Goal: Use online tool/utility: Utilize a website feature to perform a specific function

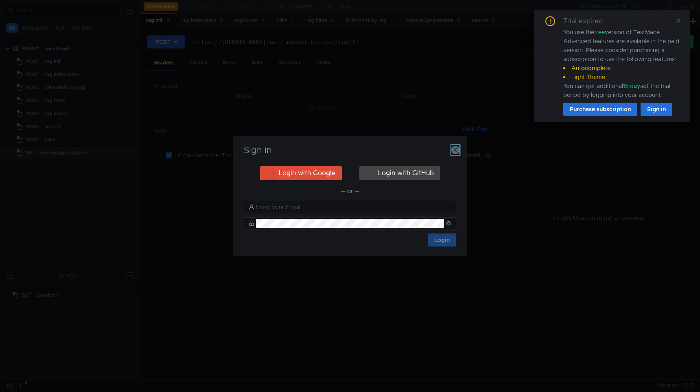
click at [456, 153] on icon "button" at bounding box center [456, 150] width 8 height 8
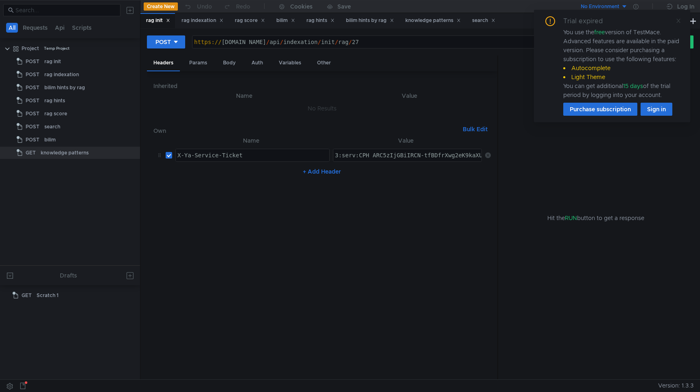
click at [680, 22] on icon at bounding box center [679, 21] width 4 height 4
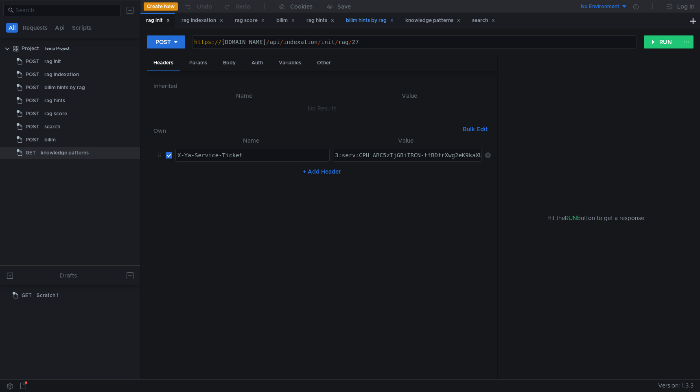
click at [371, 20] on div "bilim hints by rag" at bounding box center [370, 20] width 48 height 9
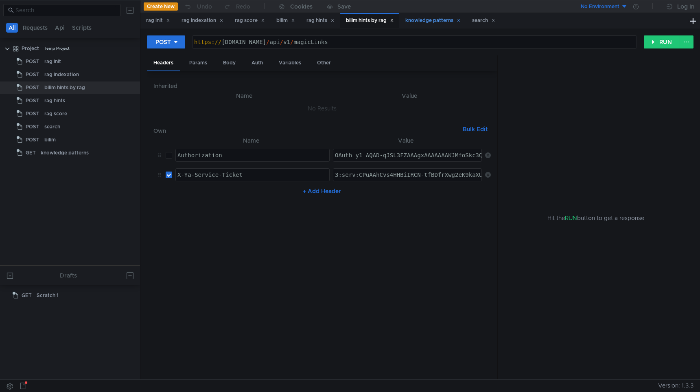
click at [436, 21] on div "knowledge patterns" at bounding box center [433, 20] width 55 height 9
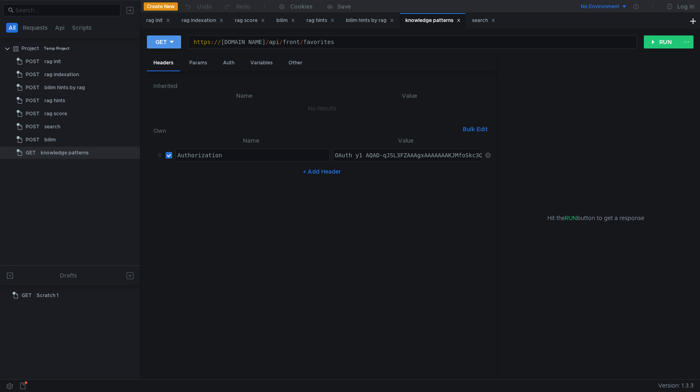
click at [163, 44] on div "GET" at bounding box center [161, 41] width 11 height 9
click at [167, 70] on li "POST" at bounding box center [164, 72] width 35 height 13
click at [199, 64] on div "Params" at bounding box center [198, 62] width 31 height 15
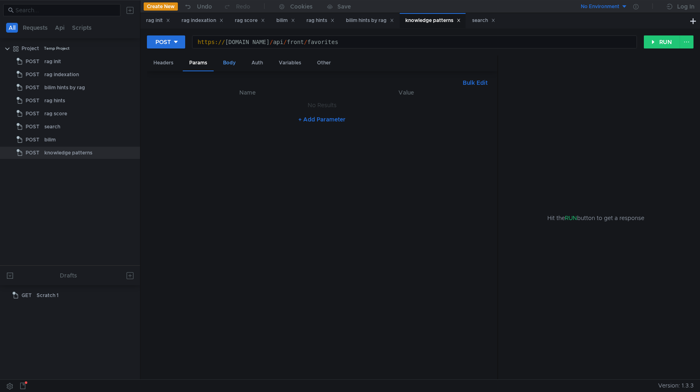
click at [230, 59] on div "Body" at bounding box center [230, 62] width 26 height 15
click at [653, 44] on button "RUN" at bounding box center [662, 41] width 36 height 13
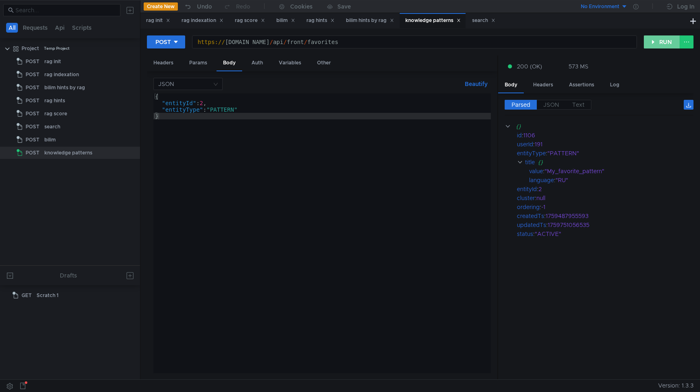
click at [661, 39] on button "RUN" at bounding box center [662, 41] width 36 height 13
click at [528, 134] on div "1106" at bounding box center [603, 135] width 159 height 9
copy div "1106"
click at [166, 41] on div "POST" at bounding box center [163, 41] width 15 height 9
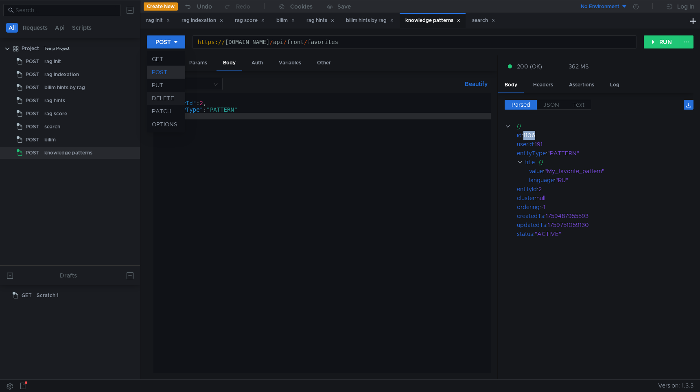
click at [159, 95] on li "DELETE" at bounding box center [166, 98] width 38 height 13
click at [420, 42] on div "https:// sandbox.bilim.yandex-team.ru / api / front / favorites" at bounding box center [418, 49] width 438 height 20
paste textarea "1106"
click at [662, 45] on button "RUN" at bounding box center [662, 41] width 36 height 13
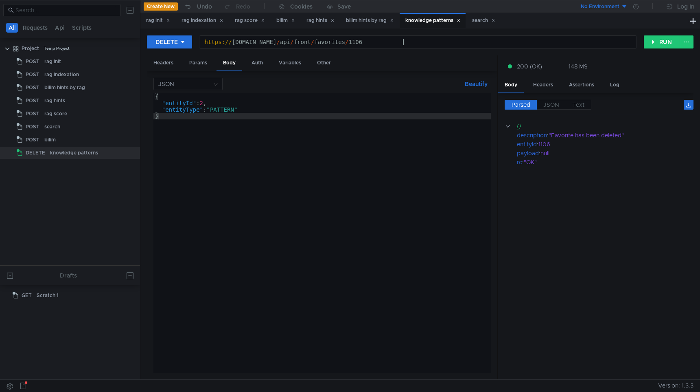
click at [403, 42] on div "https:// sandbox.bilim.yandex-team.ru / api / front / favorites / 1106" at bounding box center [418, 49] width 438 height 20
click at [173, 47] on button "DELETE" at bounding box center [169, 41] width 45 height 13
click at [158, 76] on li "POST" at bounding box center [169, 72] width 45 height 13
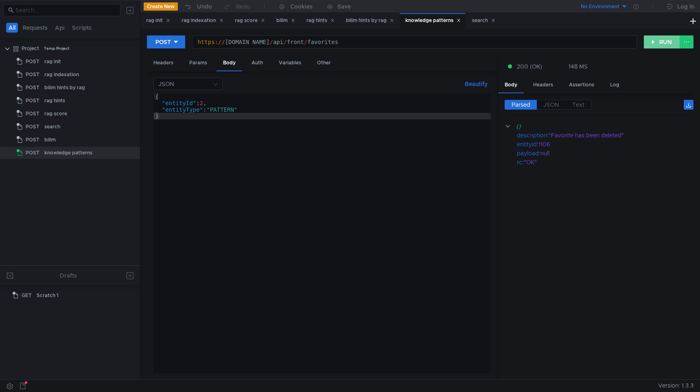
click at [656, 42] on button "RUN" at bounding box center [662, 41] width 36 height 13
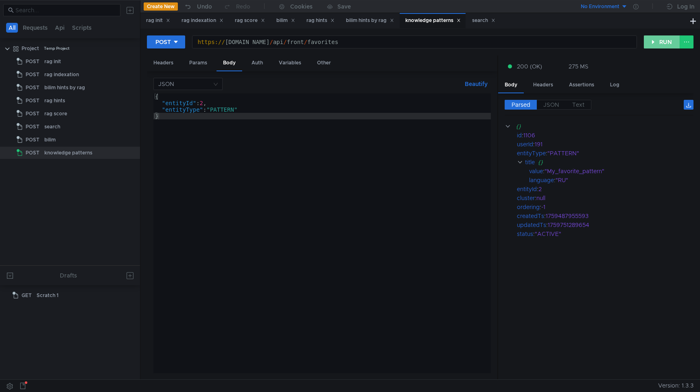
click at [656, 42] on button "RUN" at bounding box center [662, 41] width 36 height 13
click at [168, 42] on div "POST" at bounding box center [163, 41] width 15 height 9
click at [162, 60] on li "GET" at bounding box center [166, 59] width 38 height 13
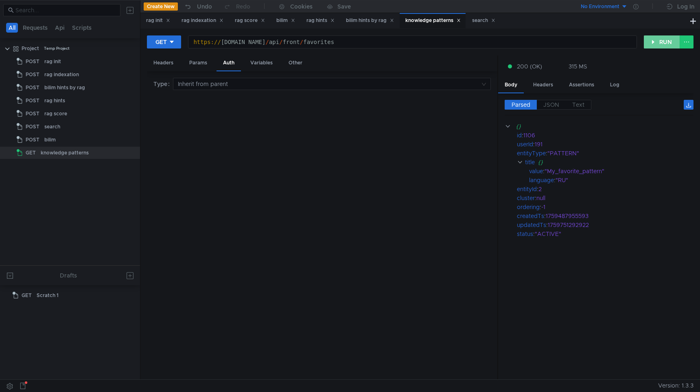
click at [660, 43] on button "RUN" at bounding box center [662, 41] width 36 height 13
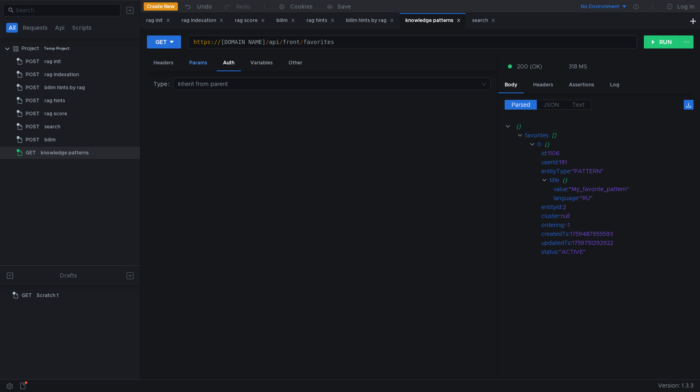
click at [193, 70] on div "Params" at bounding box center [198, 62] width 31 height 15
click at [228, 67] on div "Auth" at bounding box center [229, 62] width 24 height 15
click at [669, 48] on div "GET https://sandbox.bilim.yandex-team.ru/api/front/favorites https:// sandbox.b…" at bounding box center [420, 45] width 547 height 20
click at [671, 40] on button "RUN" at bounding box center [662, 41] width 36 height 13
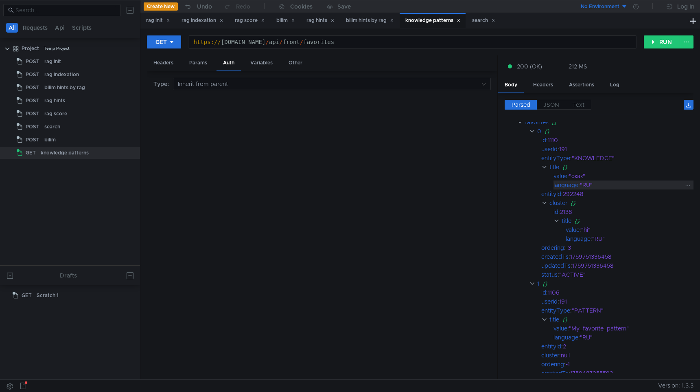
scroll to position [0, 0]
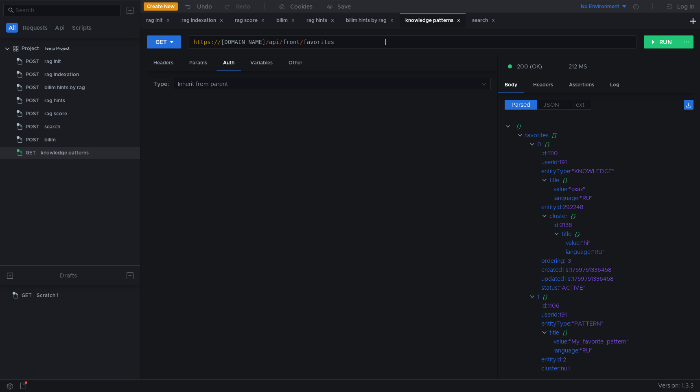
click at [392, 41] on div "https:// sandbox.bilim.yandex-team.ru / api / front / favorites" at bounding box center [413, 49] width 448 height 20
click at [556, 307] on div "1106" at bounding box center [615, 305] width 135 height 9
copy div "1106"
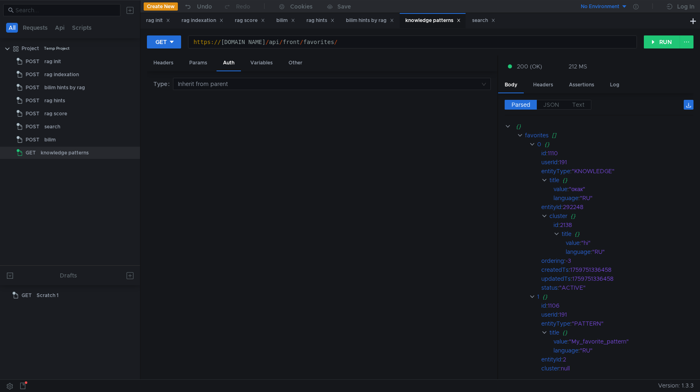
click at [431, 51] on div "GET https://sandbox.bilim.yandex-team.ru/api/front/favorites/ https:// sandbox.…" at bounding box center [420, 45] width 547 height 20
click at [432, 49] on div "https://sandbox.bilim.yandex-team.ru/api/front/favorites/ https:// sandbox.bili…" at bounding box center [413, 42] width 450 height 14
click at [435, 42] on div "https:// sandbox.bilim.yandex-team.ru / api / front / favorites /" at bounding box center [413, 49] width 448 height 20
paste textarea "1106"
click at [166, 40] on div "GET" at bounding box center [161, 41] width 11 height 9
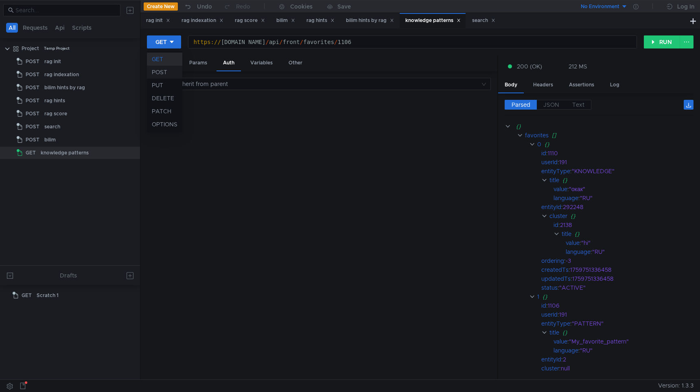
click at [171, 75] on li "POST" at bounding box center [164, 72] width 35 height 13
click at [162, 41] on div "POST" at bounding box center [163, 41] width 15 height 9
click at [171, 99] on li "DELETE" at bounding box center [166, 98] width 38 height 13
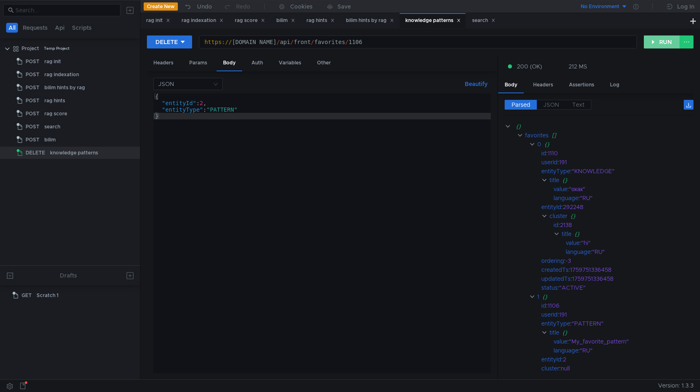
click at [660, 44] on button "RUN" at bounding box center [662, 41] width 36 height 13
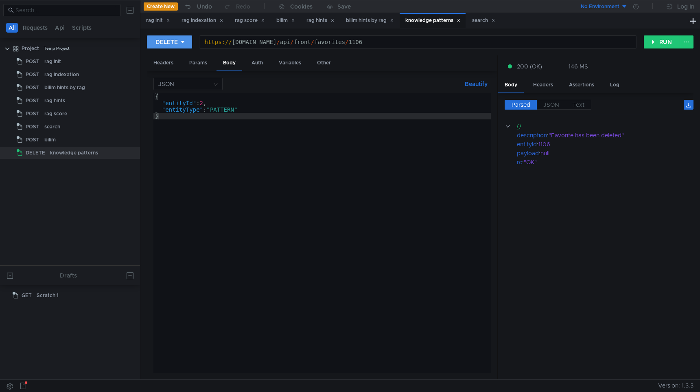
click at [176, 45] on div "DELETE" at bounding box center [167, 41] width 22 height 9
click at [170, 57] on li "GET" at bounding box center [169, 59] width 45 height 13
click at [399, 42] on div "https:// sandbox.bilim.yandex-team.ru / api / front / favorites / 1106" at bounding box center [413, 49] width 448 height 20
type textarea "[URL][DOMAIN_NAME]"
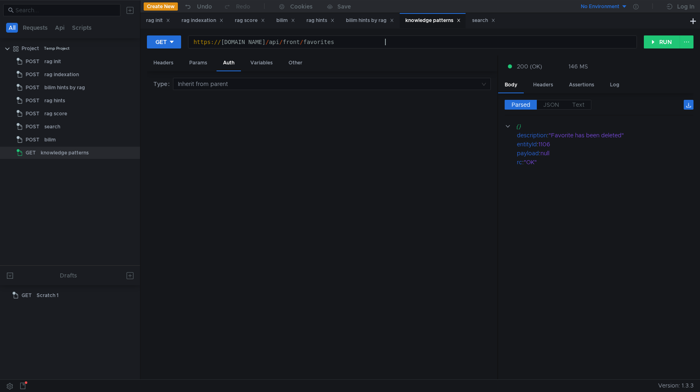
scroll to position [0, 13]
click at [665, 46] on button "RUN" at bounding box center [662, 41] width 36 height 13
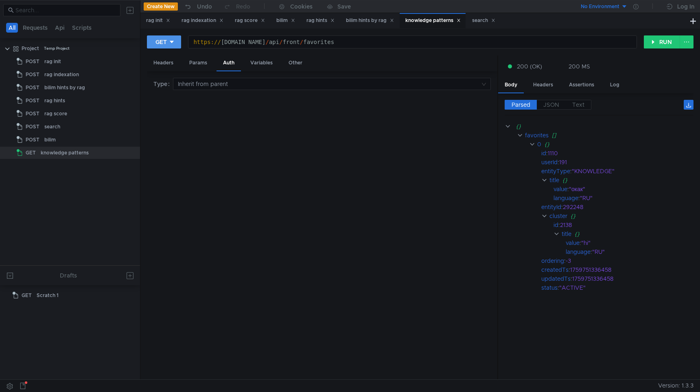
click at [171, 41] on icon at bounding box center [172, 42] width 4 height 2
click at [172, 72] on li "POST" at bounding box center [164, 72] width 35 height 13
click at [660, 44] on button "RUN" at bounding box center [662, 41] width 36 height 13
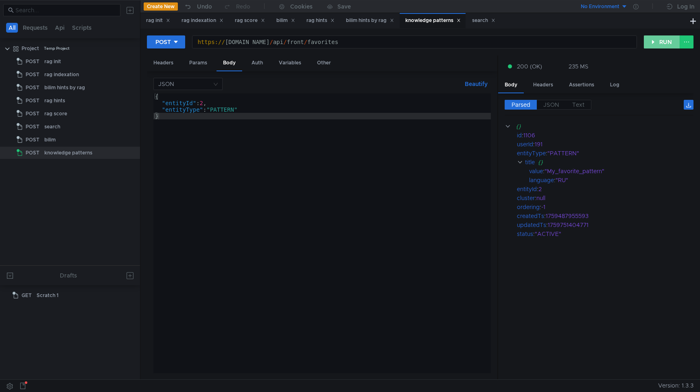
click at [657, 40] on button "RUN" at bounding box center [662, 41] width 36 height 13
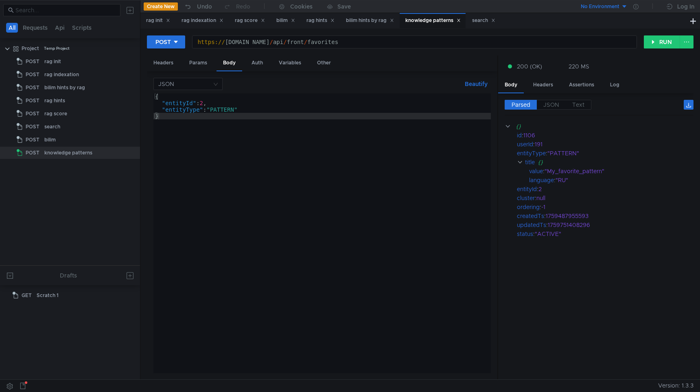
scroll to position [0, 13]
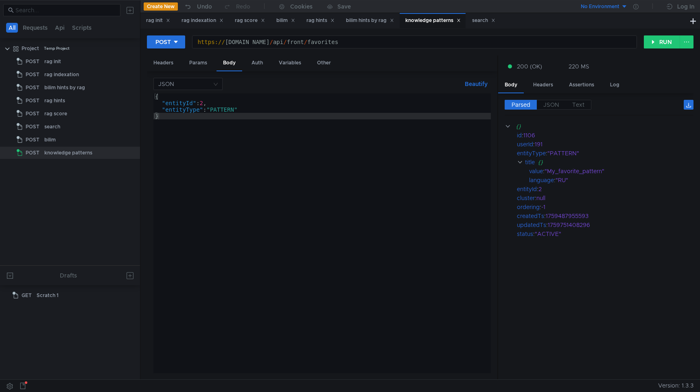
scroll to position [0, 13]
click at [215, 110] on div "{ "entityId" : 2 , "entityType" : "PATTERN" }" at bounding box center [322, 239] width 338 height 293
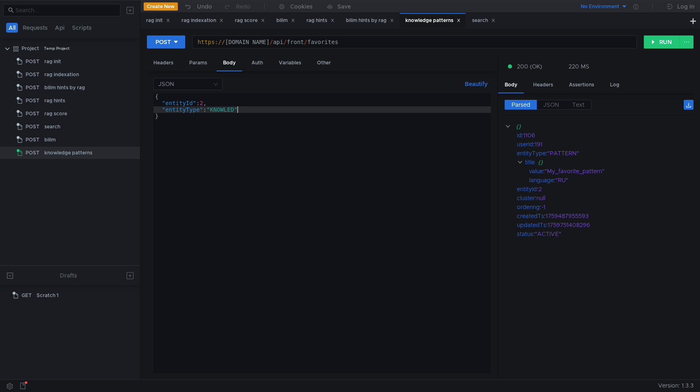
scroll to position [0, 6]
click at [258, 136] on div "{ "entityId" : 2 , "entityType" : "KNOWLEDGE" }" at bounding box center [322, 239] width 338 height 293
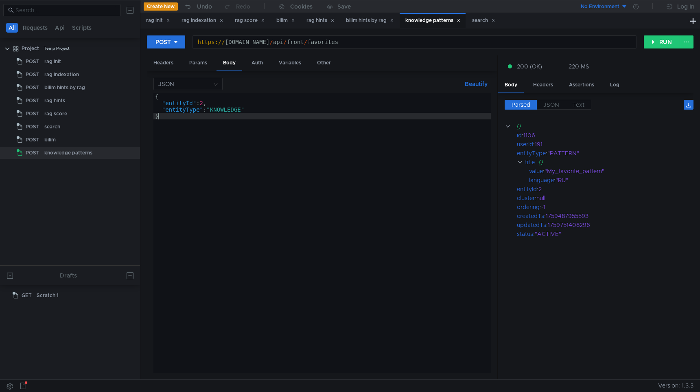
scroll to position [0, 0]
type textarea "}"
click at [655, 42] on button "RUN" at bounding box center [662, 41] width 36 height 13
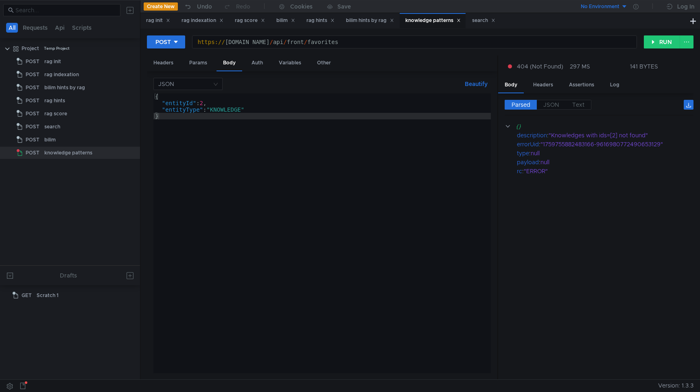
scroll to position [0, 13]
click at [548, 104] on span "JSON" at bounding box center [552, 104] width 16 height 7
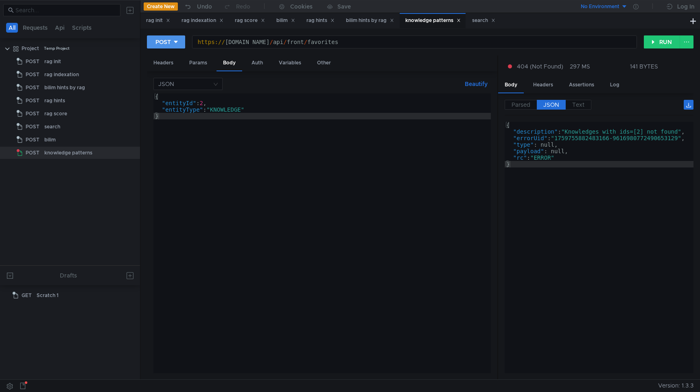
click at [167, 37] on button "POST" at bounding box center [166, 41] width 38 height 13
click at [158, 63] on li "GET" at bounding box center [166, 59] width 38 height 13
click at [661, 33] on div "GET https://sandbox.bilim.yandex-team.ru/api/front/favorites https:// sandbox.b…" at bounding box center [420, 203] width 560 height 351
click at [657, 39] on button "RUN" at bounding box center [662, 41] width 36 height 13
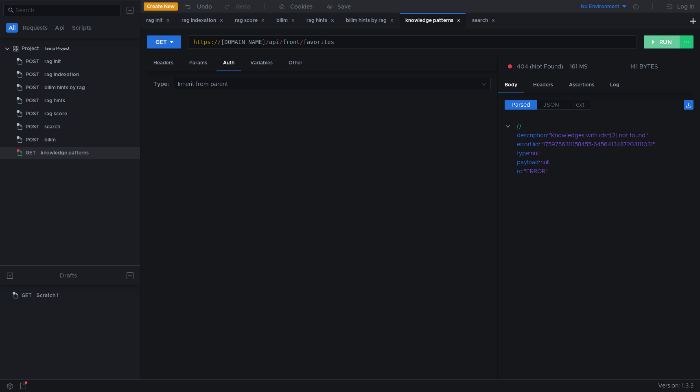
click at [657, 39] on button "RUN" at bounding box center [662, 41] width 36 height 13
click at [657, 43] on button "RUN" at bounding box center [662, 41] width 36 height 13
click at [167, 38] on div "GET" at bounding box center [161, 41] width 11 height 9
click at [159, 72] on li "POST" at bounding box center [164, 72] width 35 height 13
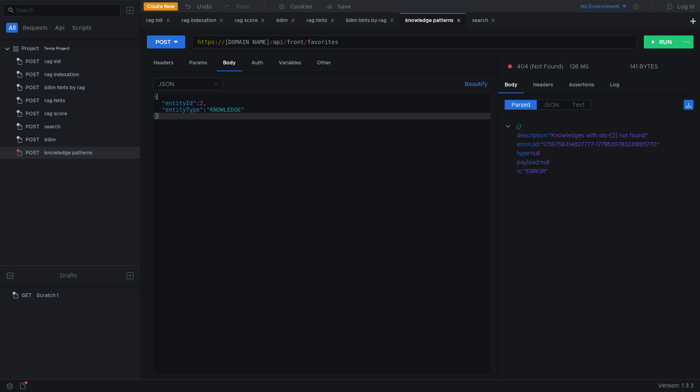
click at [207, 103] on div "{ "entityId" : 2 , "entityType" : "KNOWLEDGE" }" at bounding box center [322, 239] width 338 height 293
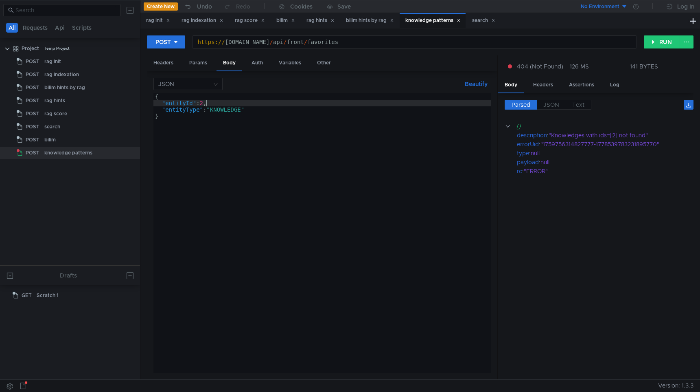
scroll to position [0, 4]
type textarea ""entityId": 3,"
click at [657, 48] on button "RUN" at bounding box center [662, 41] width 36 height 13
click at [211, 103] on div "{ "entityId" : 3 , "entityType" : "KNOWLEDGE" }" at bounding box center [322, 239] width 338 height 293
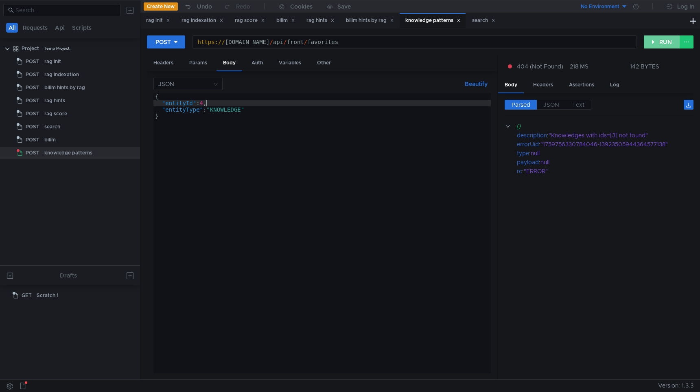
type textarea ""entityId": 4,"
click at [662, 45] on button "RUN" at bounding box center [662, 41] width 36 height 13
click at [653, 44] on button "RUN" at bounding box center [662, 41] width 36 height 13
click at [166, 37] on button "POST" at bounding box center [166, 41] width 38 height 13
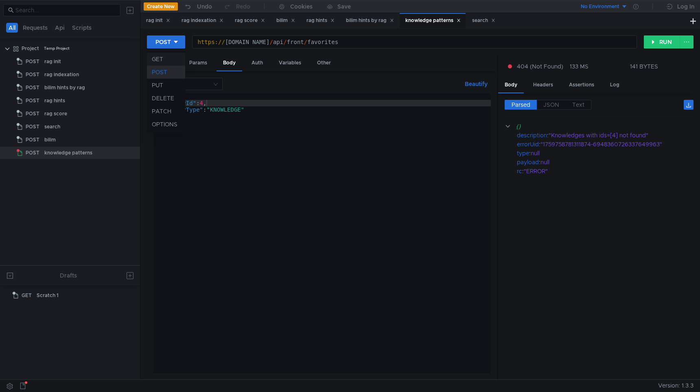
click at [163, 61] on li "GET" at bounding box center [166, 59] width 38 height 13
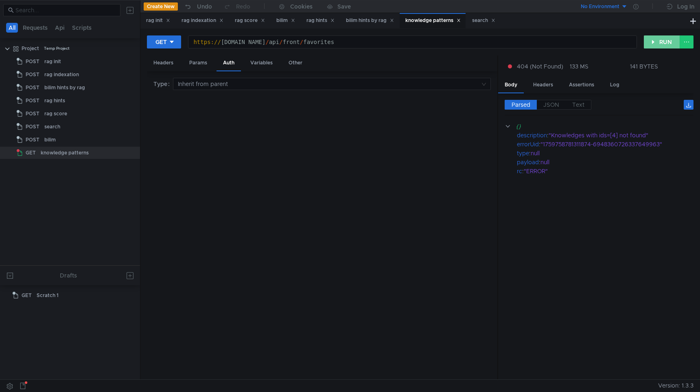
click at [664, 45] on button "RUN" at bounding box center [662, 41] width 36 height 13
click at [654, 46] on button "RUN" at bounding box center [662, 41] width 36 height 13
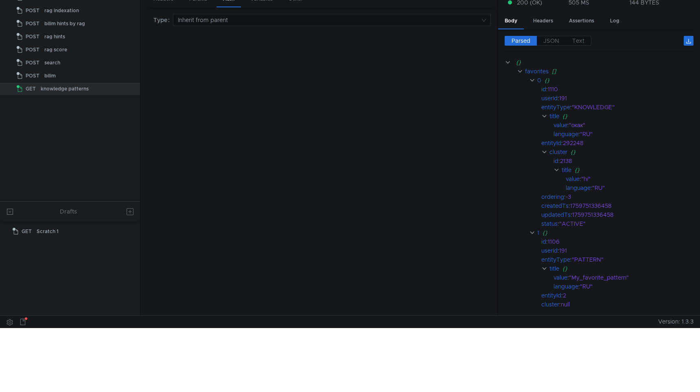
scroll to position [0, 0]
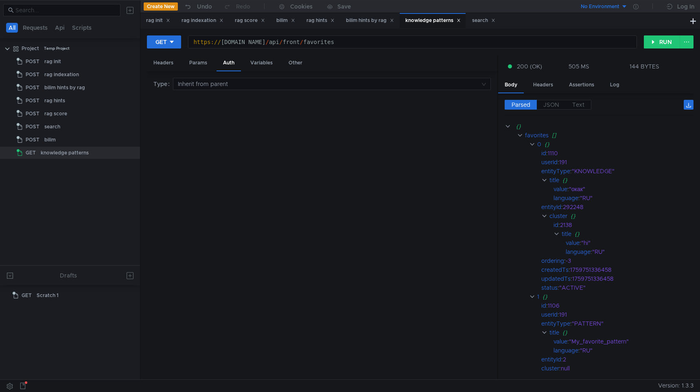
scroll to position [0, 13]
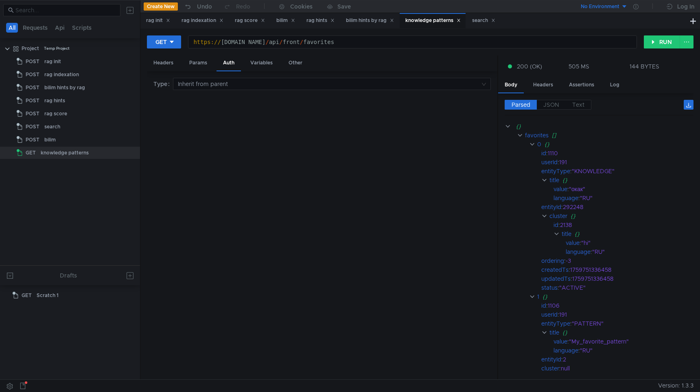
scroll to position [0, 13]
